Goal: Information Seeking & Learning: Learn about a topic

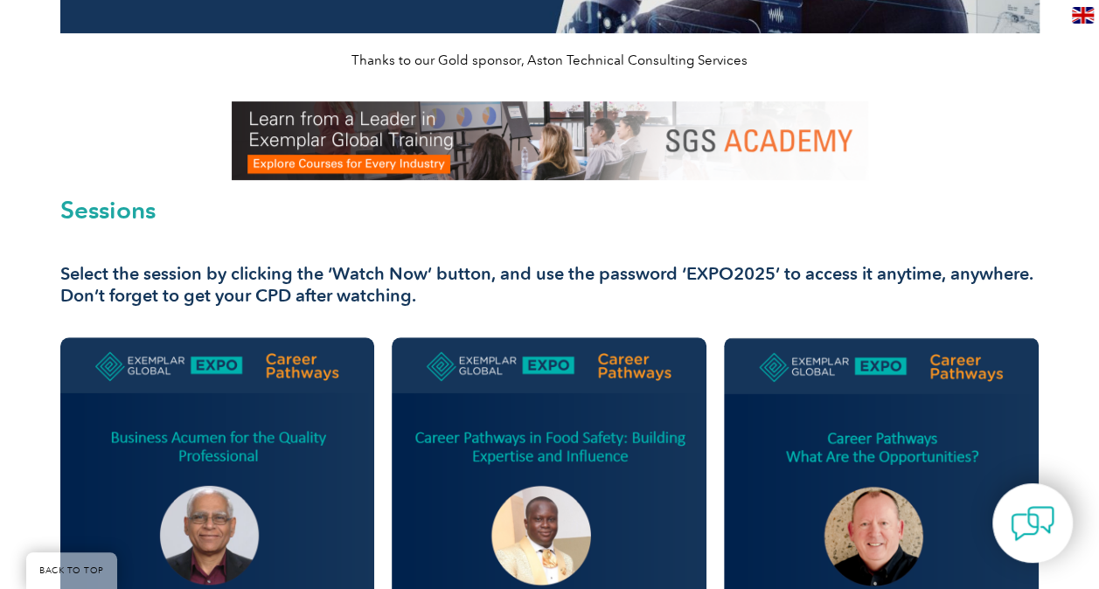
scroll to position [524, 0]
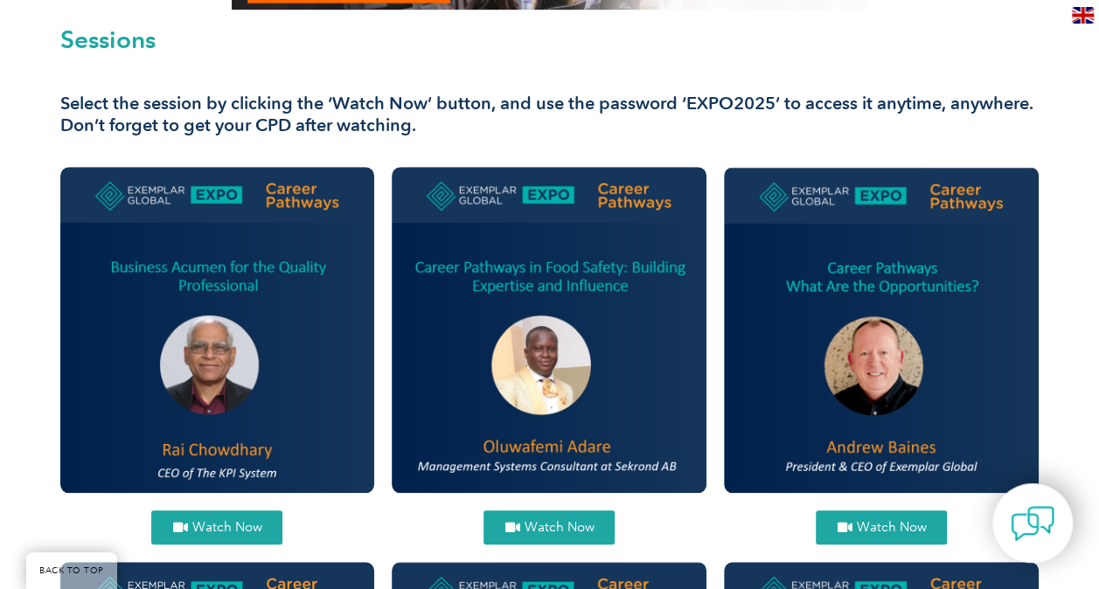
click at [214, 528] on span "Watch Now" at bounding box center [226, 527] width 70 height 13
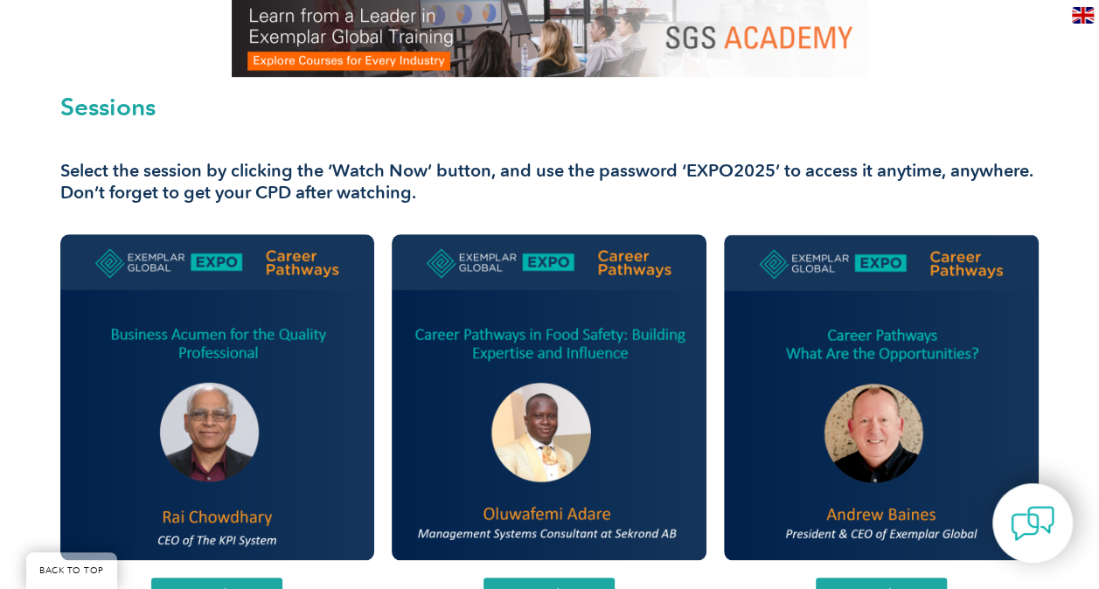
scroll to position [437, 0]
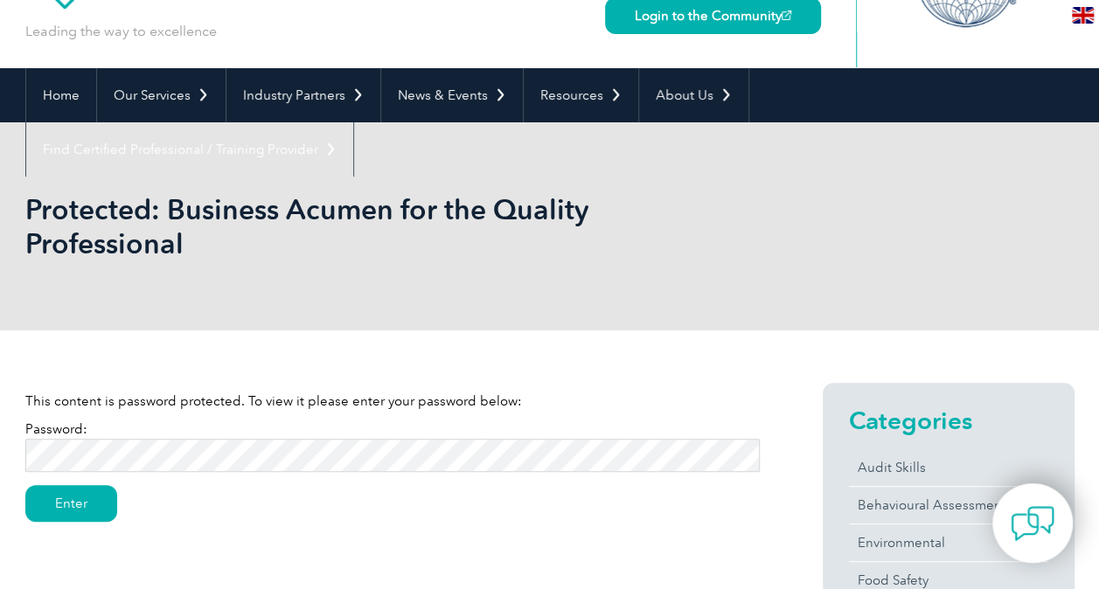
scroll to position [175, 0]
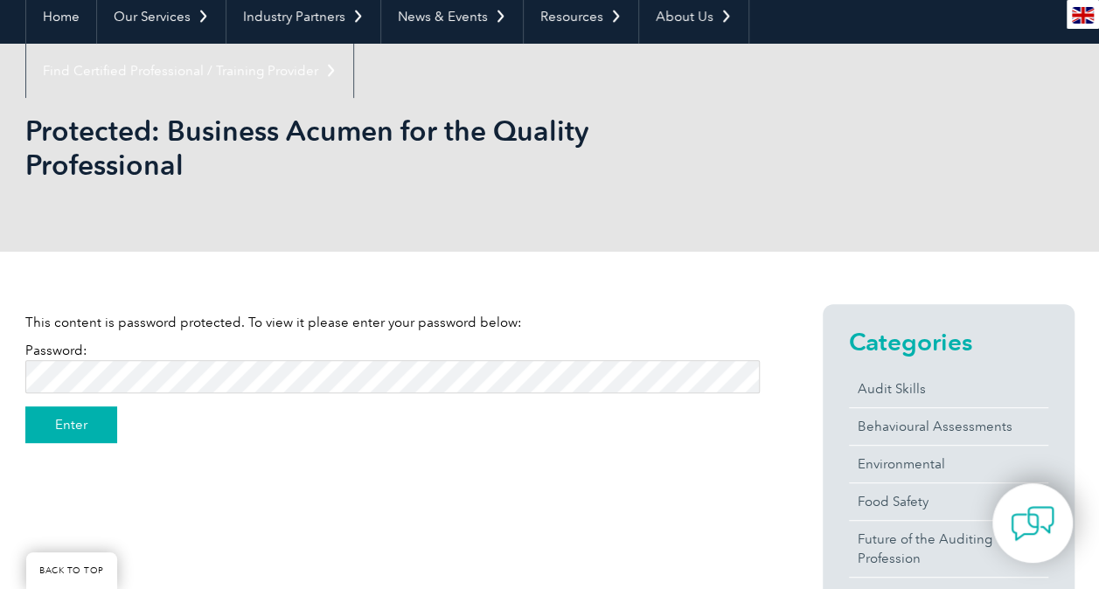
click at [70, 425] on input "Enter" at bounding box center [71, 424] width 92 height 37
